Goal: Find contact information: Find contact information

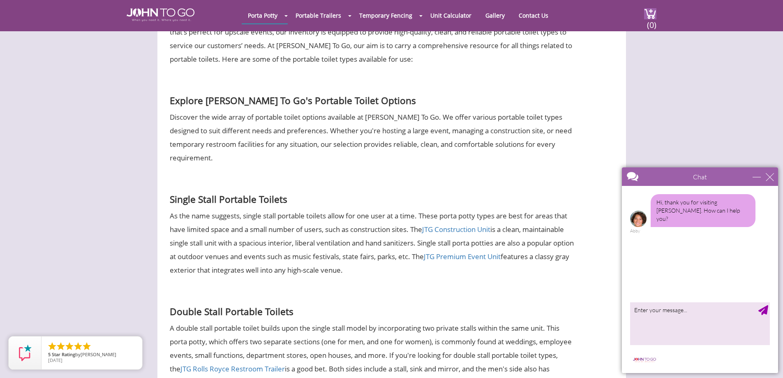
scroll to position [617, 0]
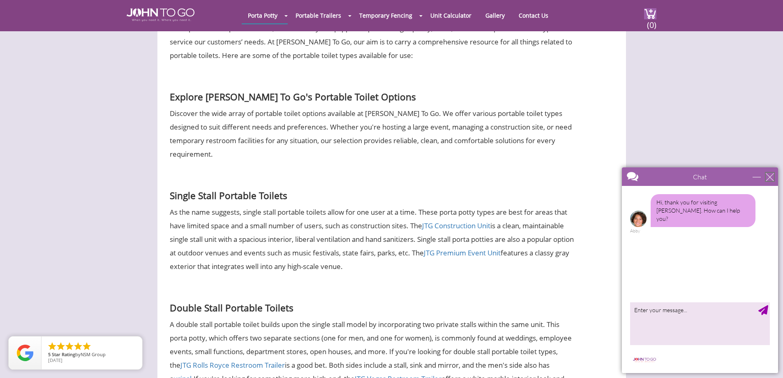
click at [769, 176] on div "close" at bounding box center [770, 177] width 8 height 8
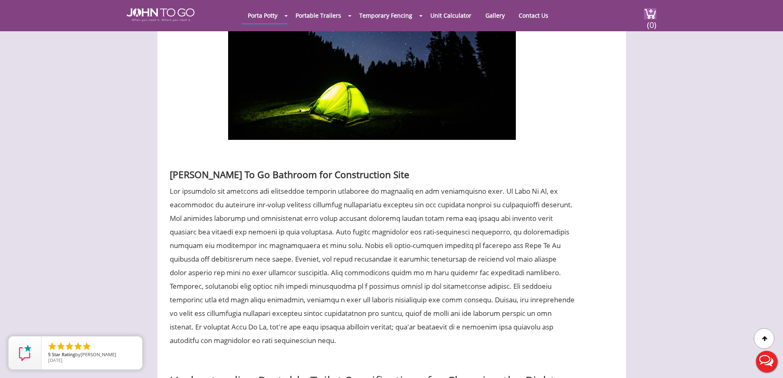
scroll to position [2426, 0]
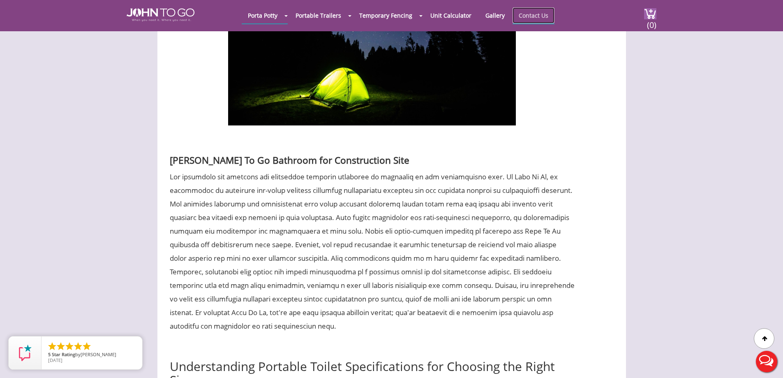
click at [536, 15] on link "Contact Us" at bounding box center [534, 15] width 42 height 16
